Goal: Contribute content

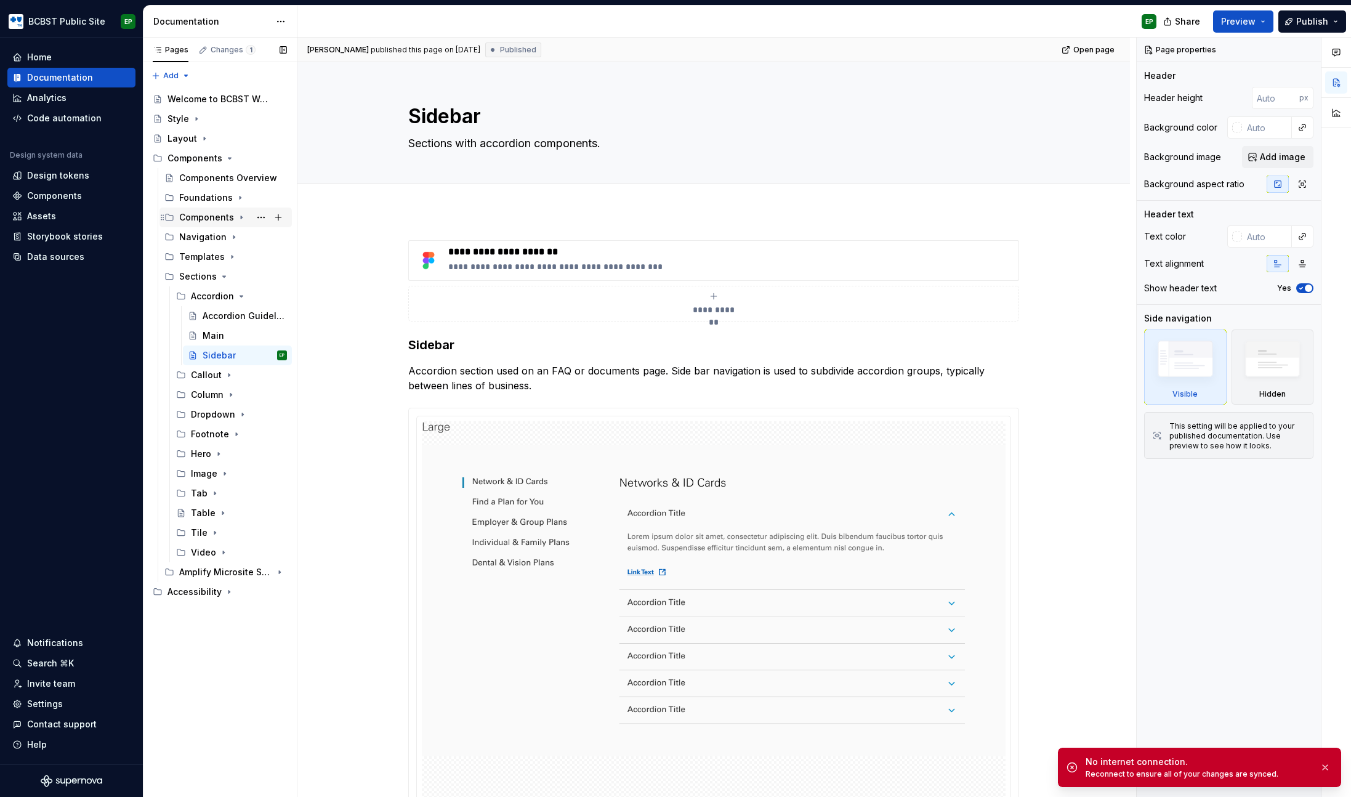
click at [237, 215] on icon "Page tree" at bounding box center [241, 217] width 10 height 10
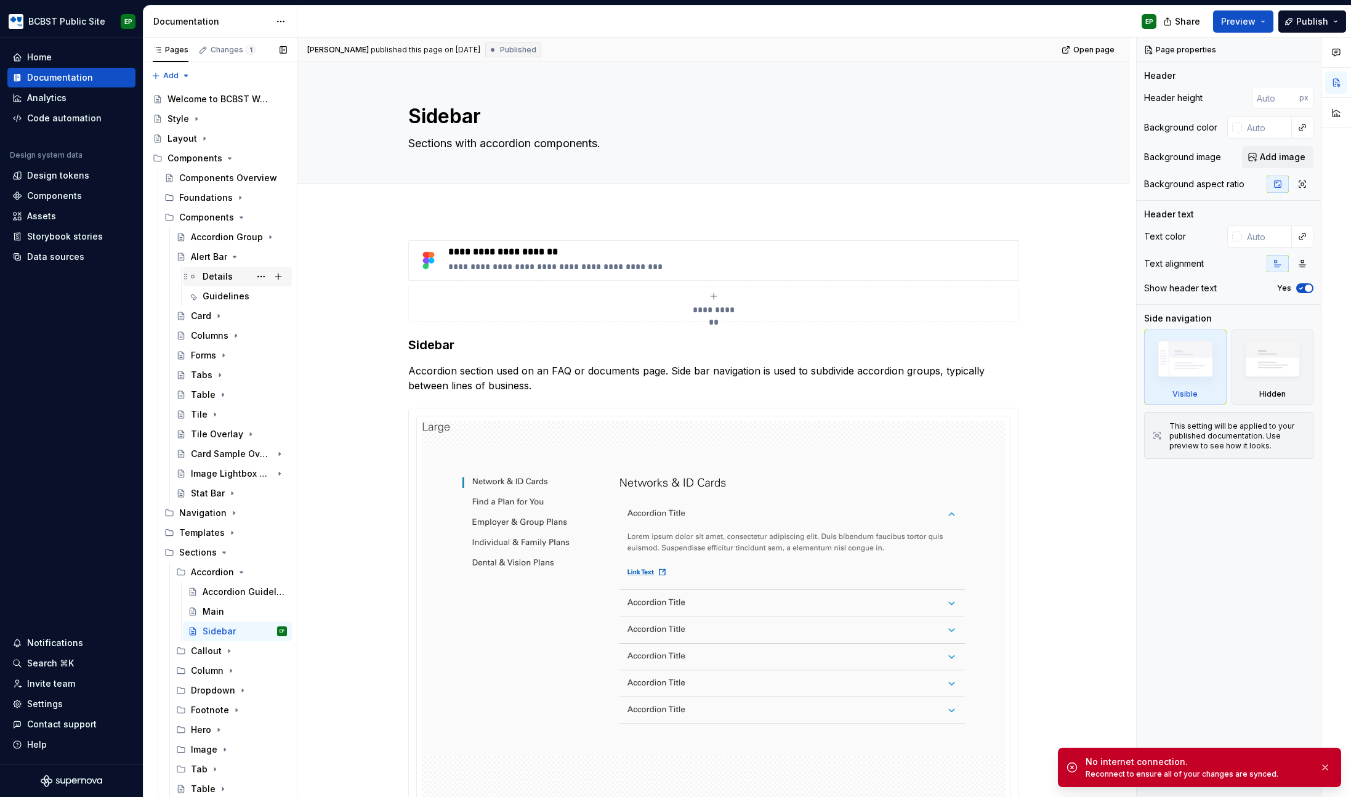
click at [228, 278] on div "Details" at bounding box center [218, 276] width 30 height 12
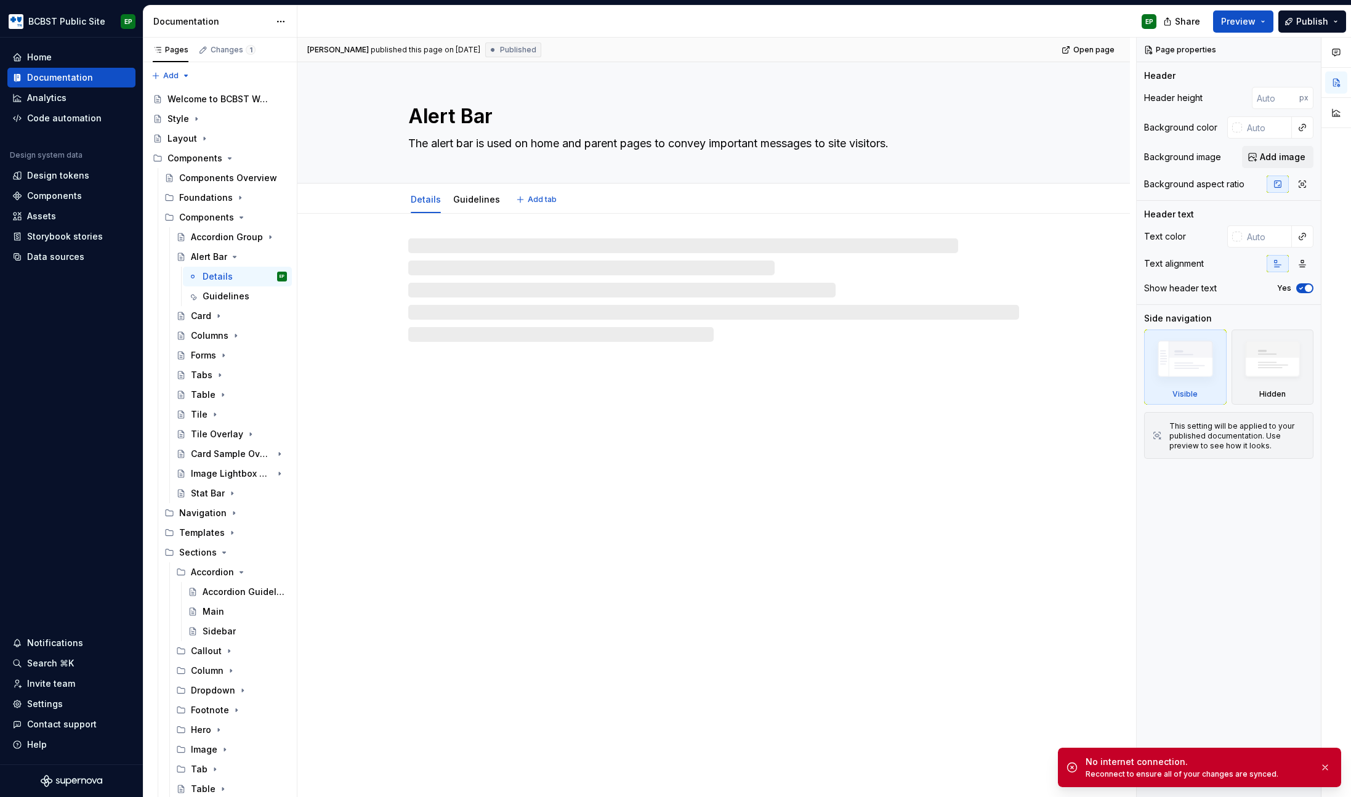
type textarea "*"
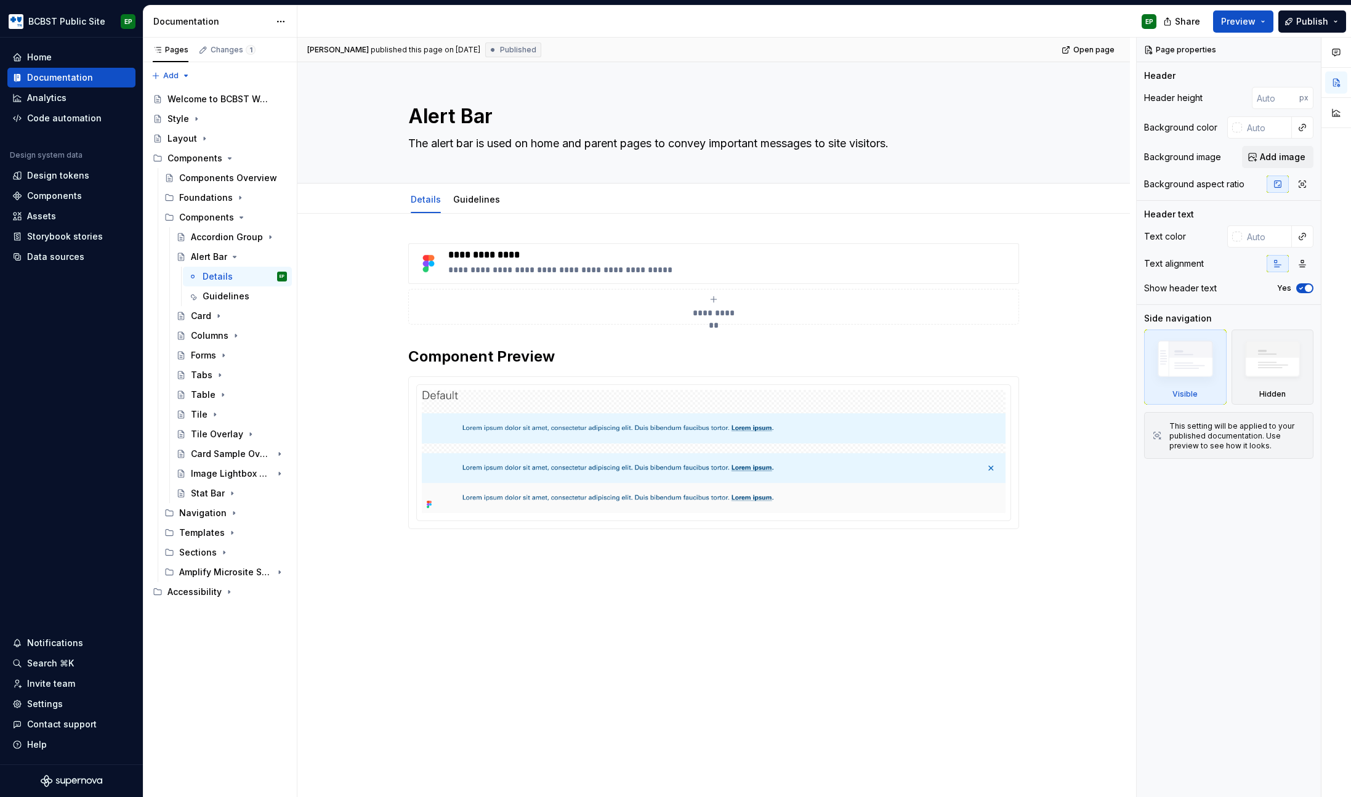
type textarea "*"
